Goal: Information Seeking & Learning: Understand process/instructions

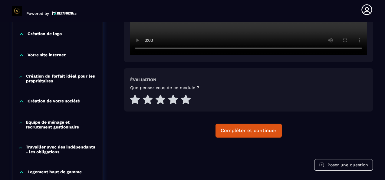
scroll to position [244, 0]
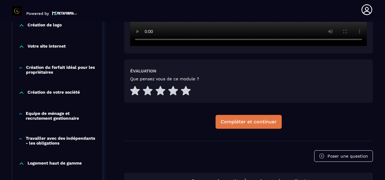
click at [258, 123] on div "Compléter et continuer" at bounding box center [249, 122] width 56 height 6
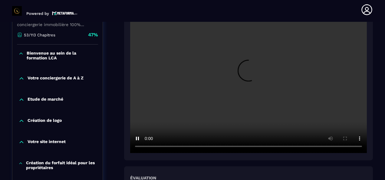
scroll to position [244, 0]
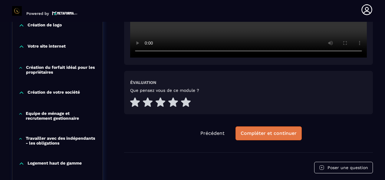
click at [273, 136] on div "Compléter et continuer" at bounding box center [269, 133] width 56 height 6
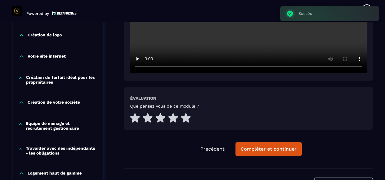
scroll to position [244, 0]
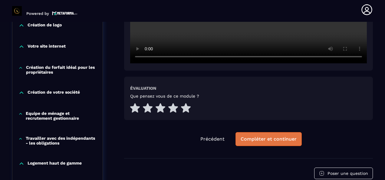
click at [274, 139] on div "Compléter et continuer" at bounding box center [269, 139] width 56 height 6
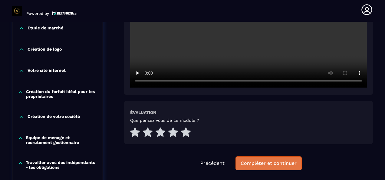
scroll to position [242, 0]
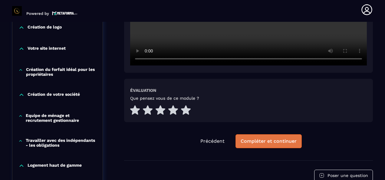
click at [279, 143] on div "Compléter et continuer" at bounding box center [269, 141] width 56 height 6
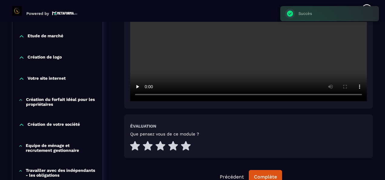
scroll to position [274, 0]
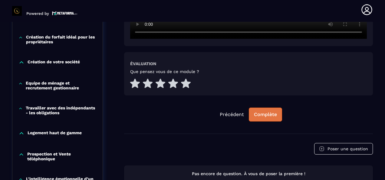
click at [267, 117] on div "Complète" at bounding box center [265, 114] width 23 height 6
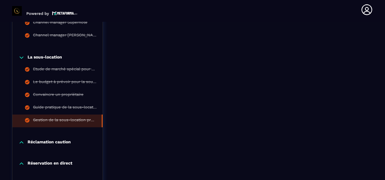
scroll to position [728, 0]
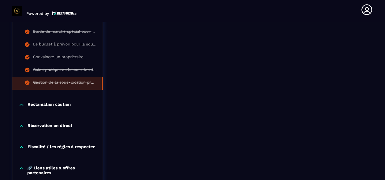
click at [37, 108] on p "Réclamation caution" at bounding box center [49, 105] width 43 height 6
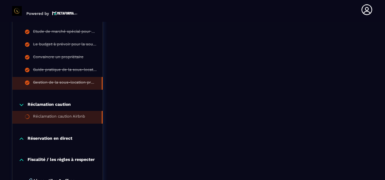
click at [64, 119] on div "Réclamation caution Airbnb" at bounding box center [59, 117] width 52 height 7
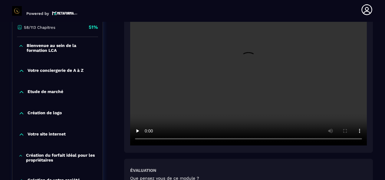
scroll to position [212, 0]
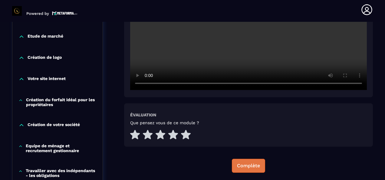
click at [249, 165] on div "Complète" at bounding box center [248, 166] width 23 height 6
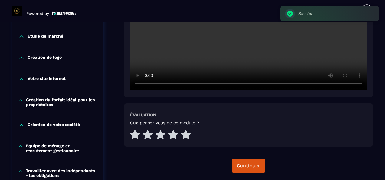
drag, startPoint x: 248, startPoint y: 159, endPoint x: 378, endPoint y: 174, distance: 131.3
click at [251, 158] on div "Réclamation caution Airbnb Évaluation Que pensez vous de ce module ? Continuer" at bounding box center [248, 32] width 249 height 306
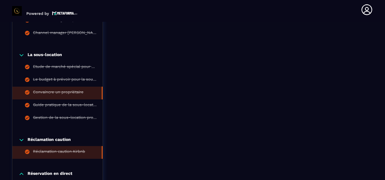
scroll to position [757, 0]
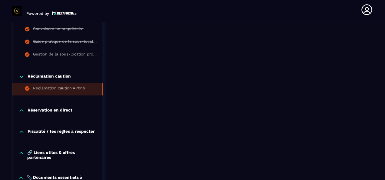
click at [58, 113] on p "Réservation en direct" at bounding box center [50, 110] width 45 height 6
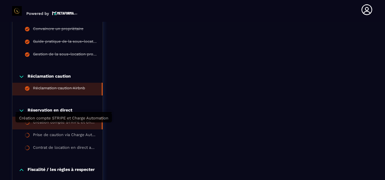
click at [61, 123] on div "Création compte STRIPE et Charge Automation" at bounding box center [64, 123] width 63 height 7
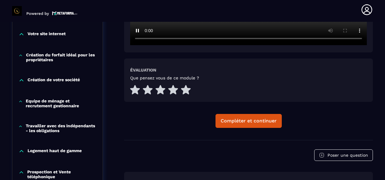
scroll to position [305, 0]
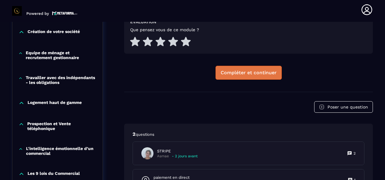
click at [248, 75] on div "Compléter et continuer" at bounding box center [249, 73] width 56 height 6
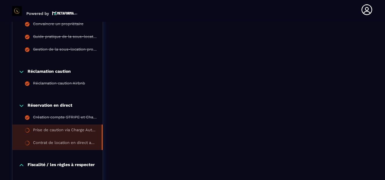
scroll to position [819, 0]
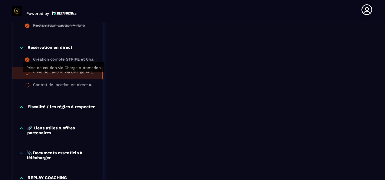
click at [62, 76] on div "Prise de caution via Charge Automation" at bounding box center [64, 73] width 63 height 7
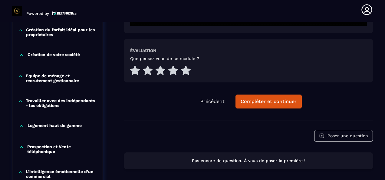
scroll to position [274, 0]
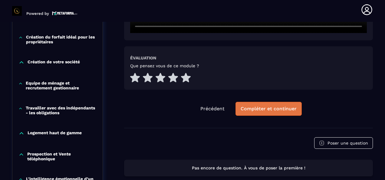
click at [270, 109] on div "Compléter et continuer" at bounding box center [269, 109] width 56 height 6
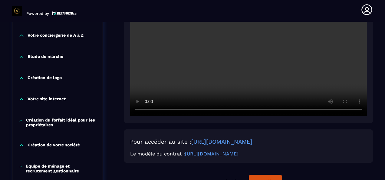
scroll to position [63, 0]
